Goal: Information Seeking & Learning: Learn about a topic

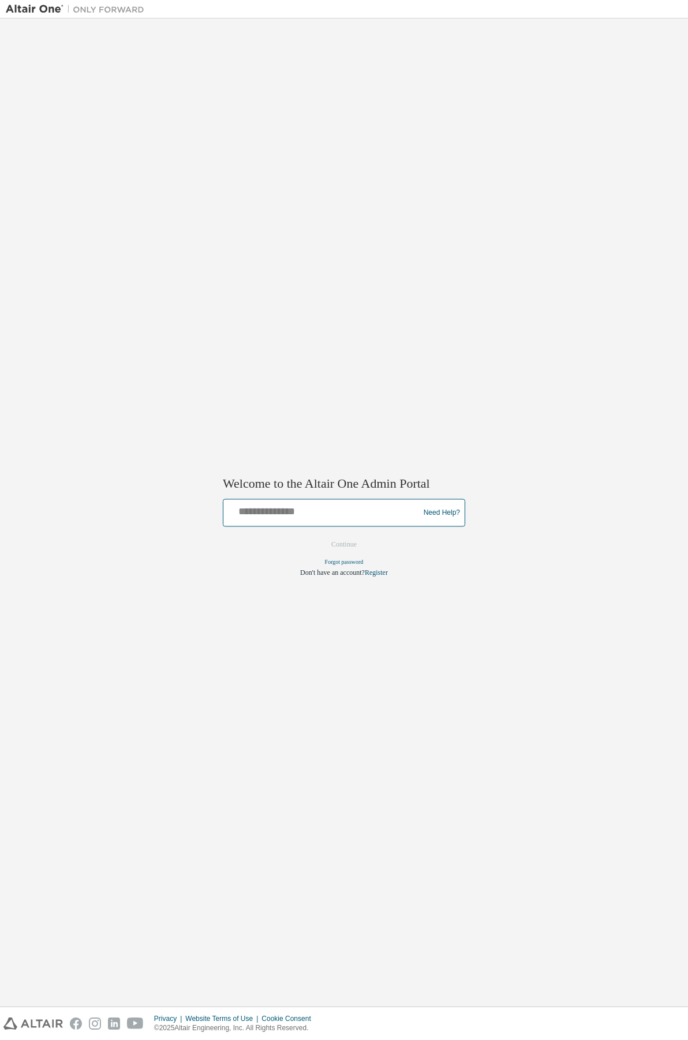
click at [301, 519] on input "text" at bounding box center [323, 510] width 190 height 17
type input "**********"
click at [351, 548] on button "Continue" at bounding box center [344, 544] width 50 height 17
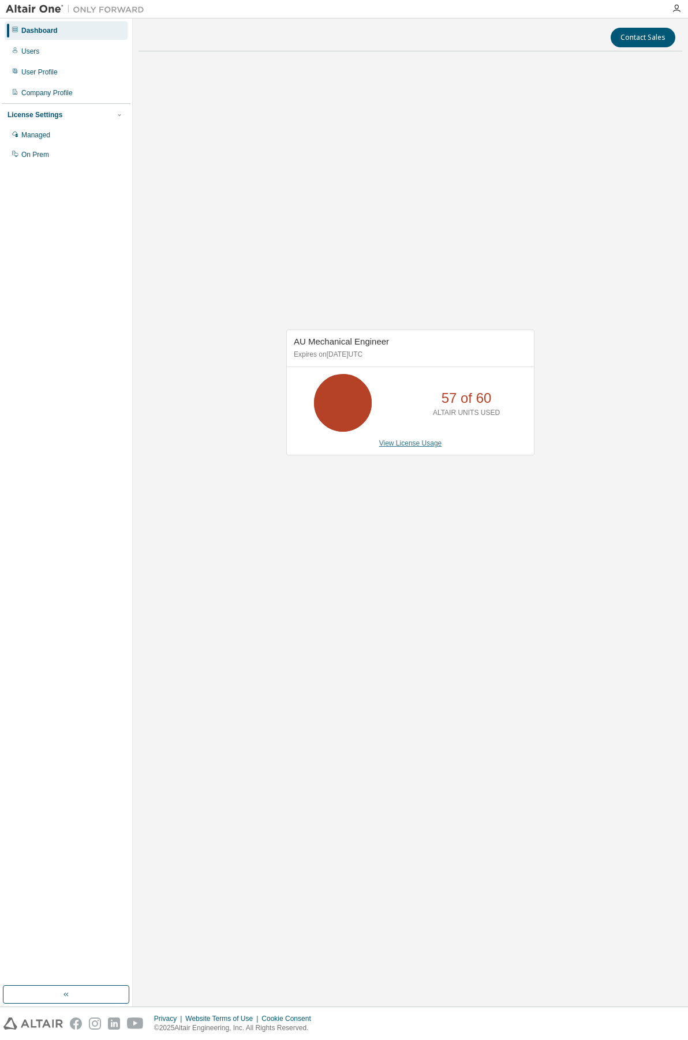
click at [417, 443] on link "View License Usage" at bounding box center [410, 443] width 63 height 8
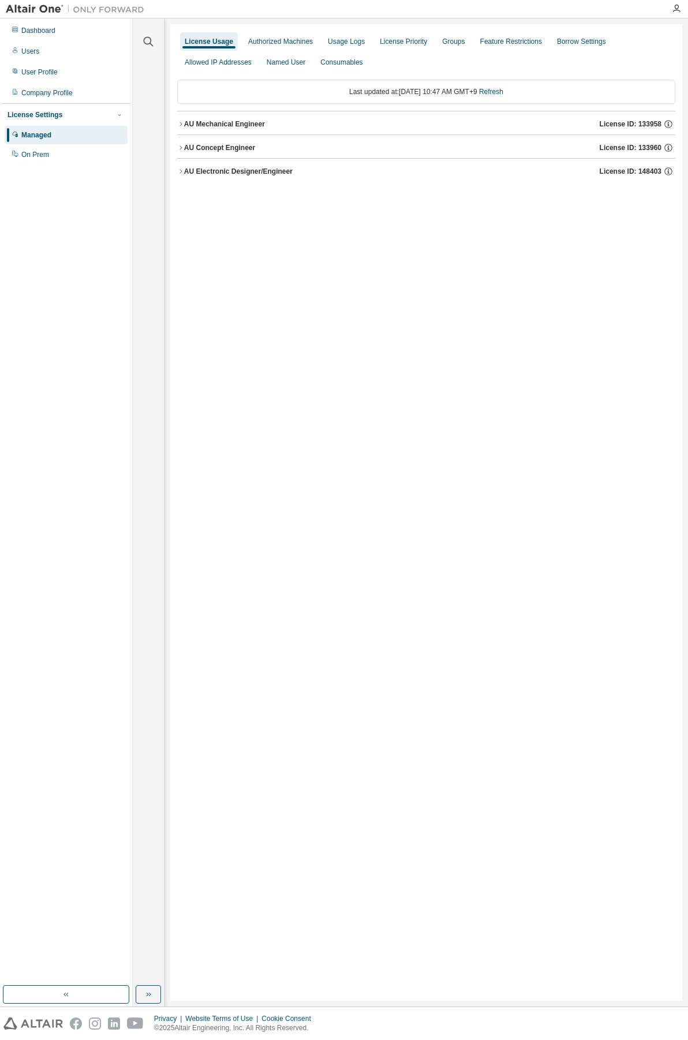
click at [251, 121] on div "AU Mechanical Engineer" at bounding box center [224, 124] width 81 height 9
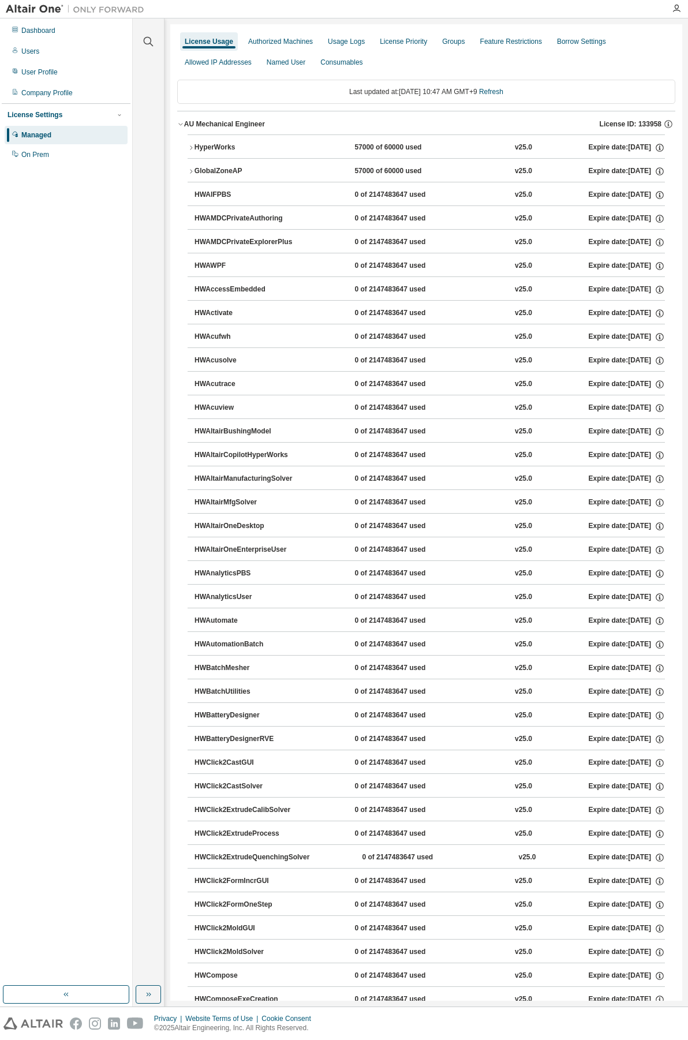
click at [224, 145] on div "HyperWorks" at bounding box center [247, 148] width 104 height 10
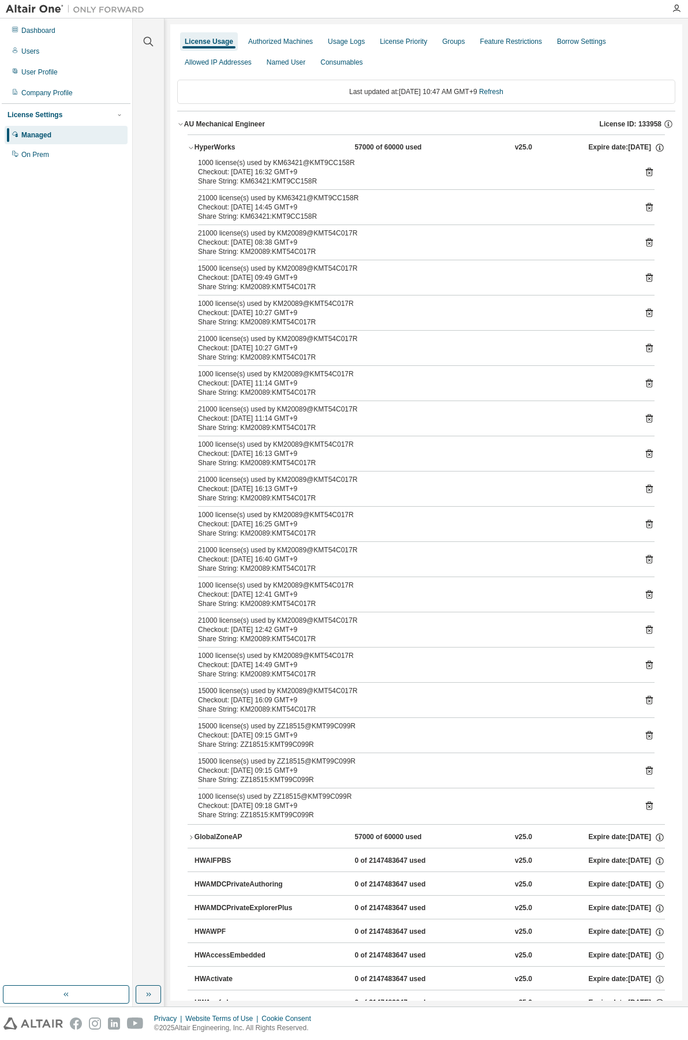
click at [48, 135] on div "Managed" at bounding box center [36, 134] width 30 height 9
click at [42, 53] on div "Users" at bounding box center [66, 51] width 123 height 18
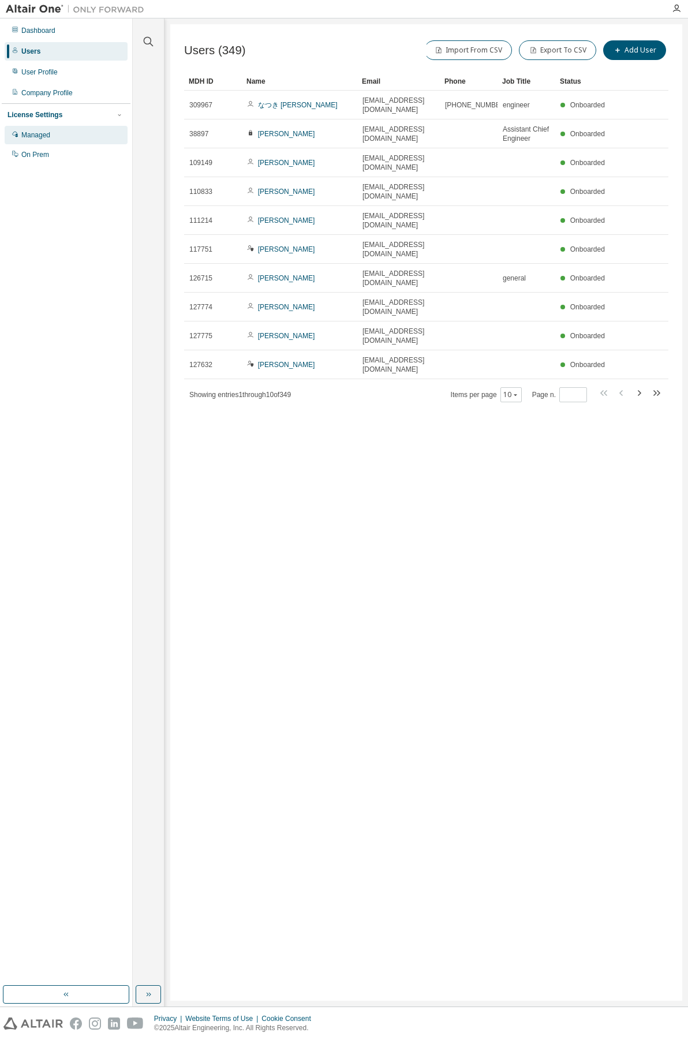
click at [40, 137] on div "Managed" at bounding box center [35, 134] width 29 height 9
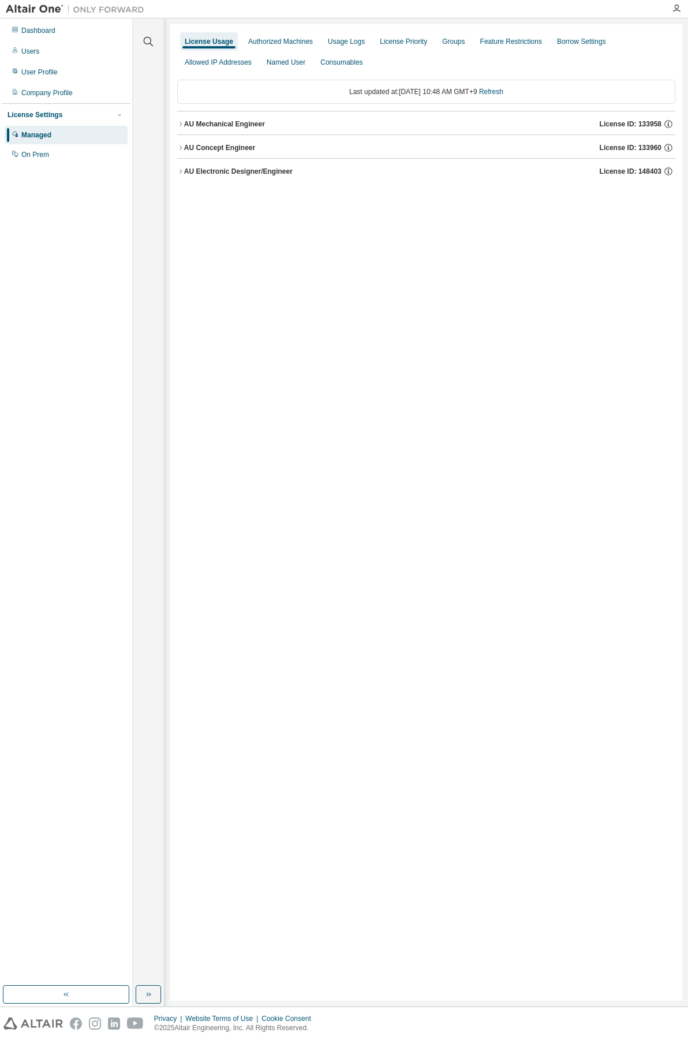
click at [238, 146] on div "AU Concept Engineer" at bounding box center [219, 147] width 71 height 9
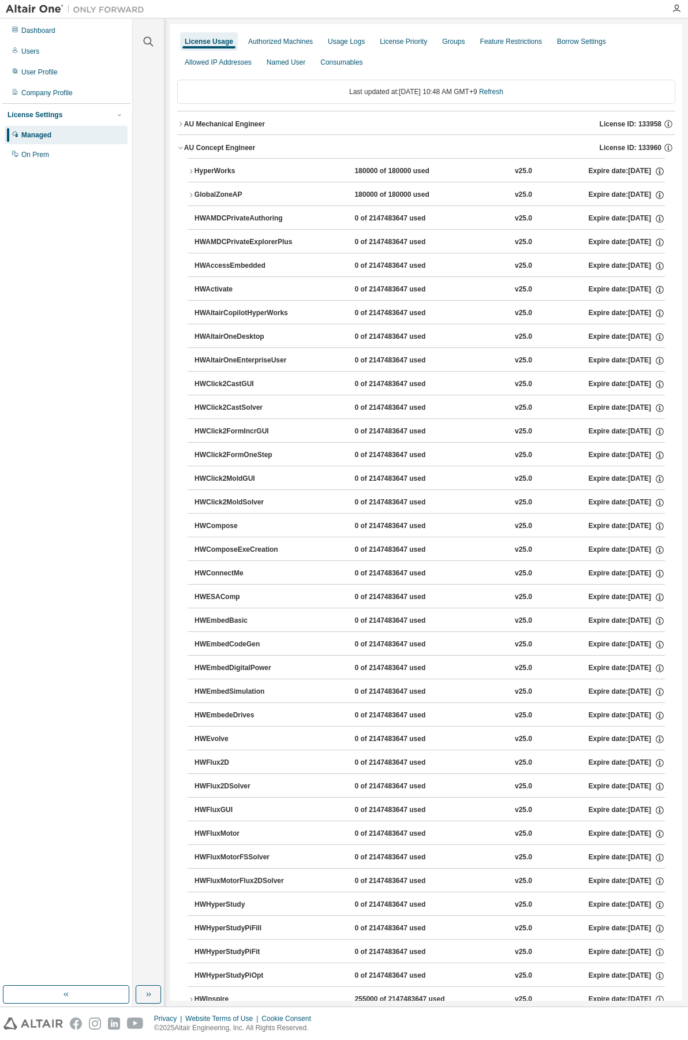
click at [222, 167] on div "HyperWorks" at bounding box center [247, 171] width 104 height 10
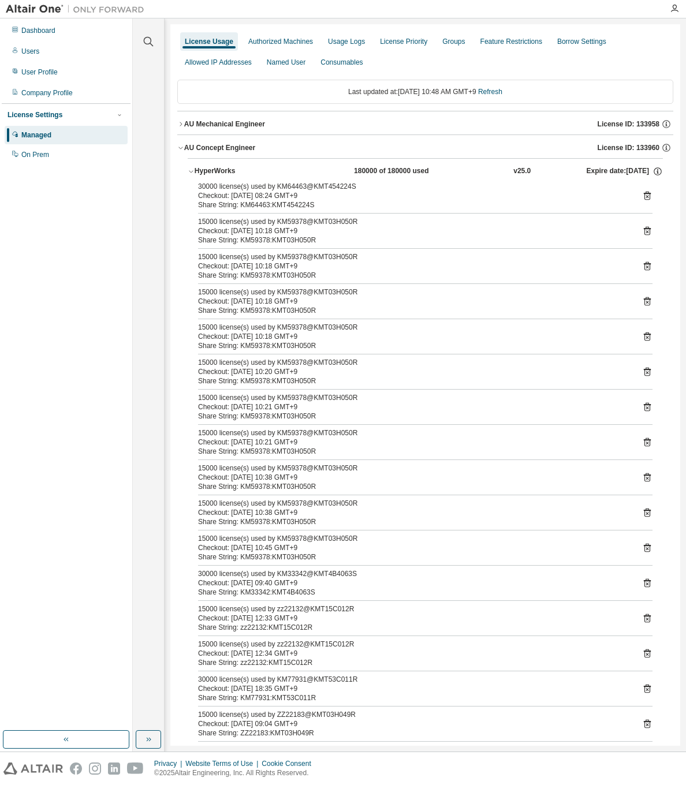
click at [207, 172] on div "HyperWorks" at bounding box center [247, 171] width 104 height 10
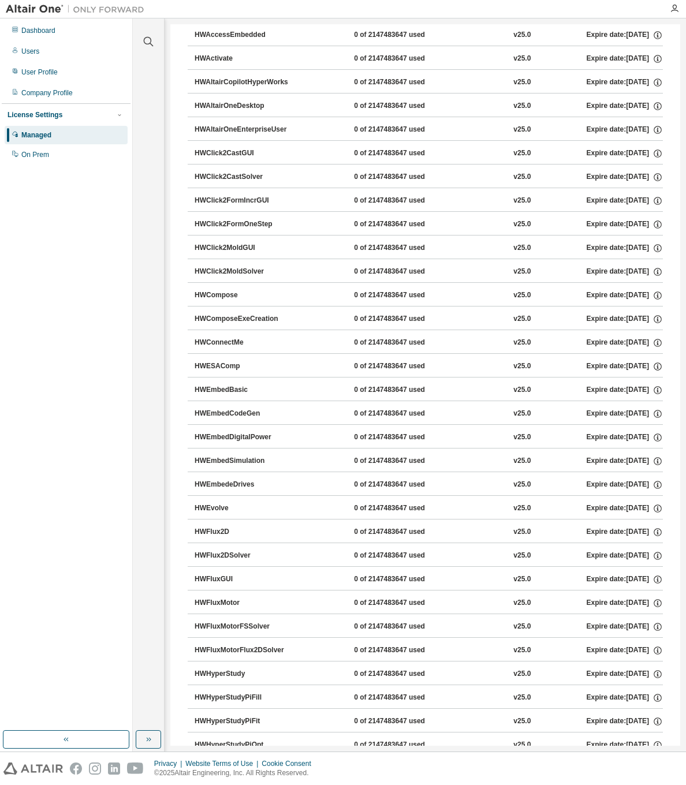
scroll to position [462, 0]
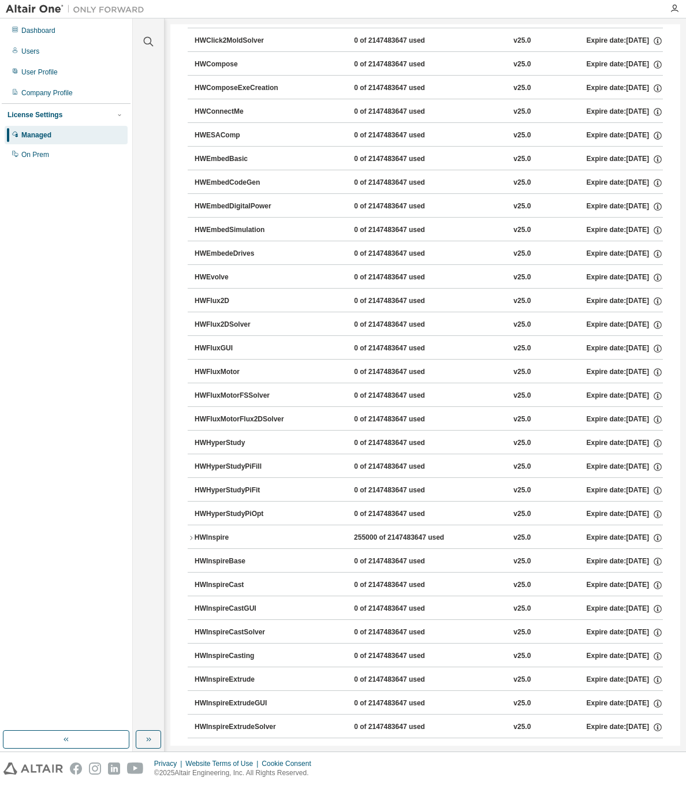
click at [217, 535] on div "HWInspire" at bounding box center [247, 538] width 104 height 10
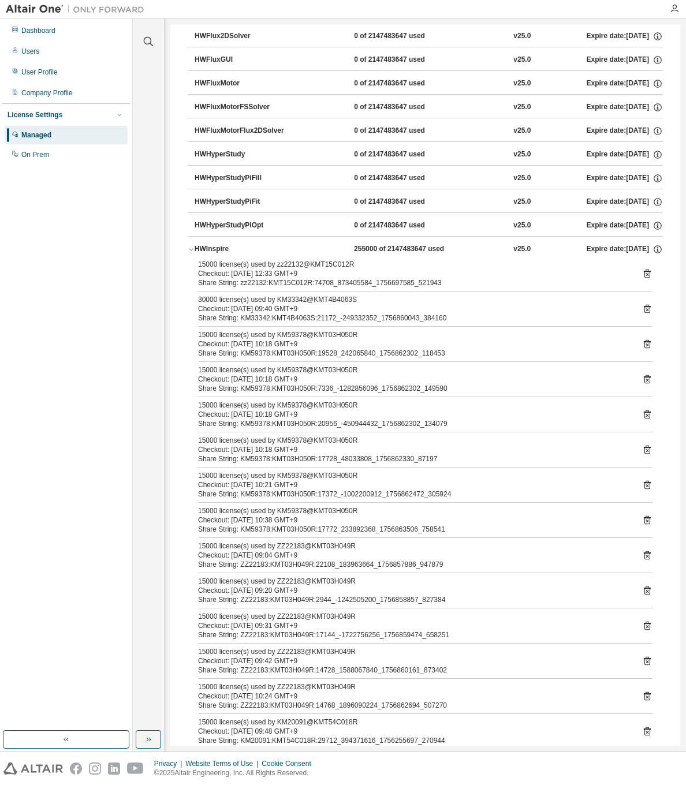
scroll to position [866, 0]
